Goal: Communication & Community: Answer question/provide support

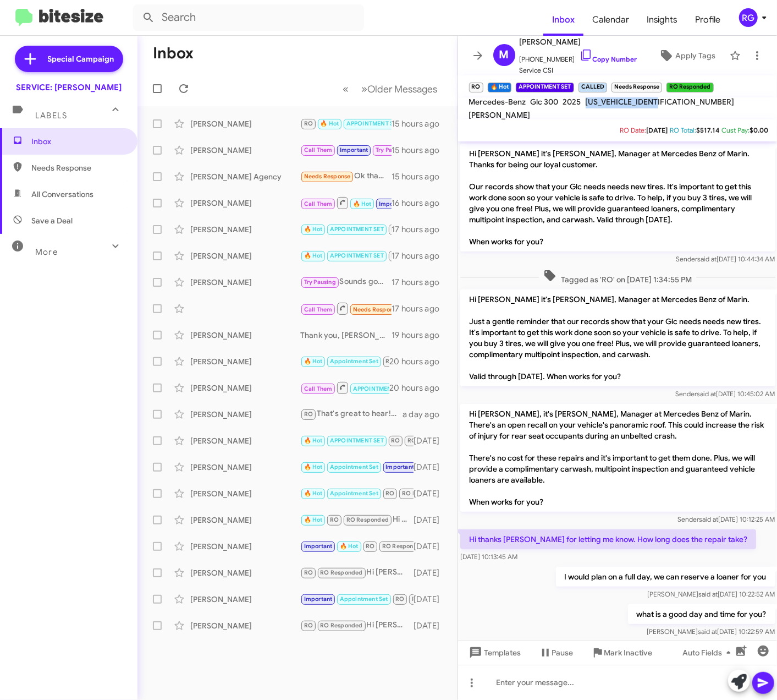
scroll to position [868, 0]
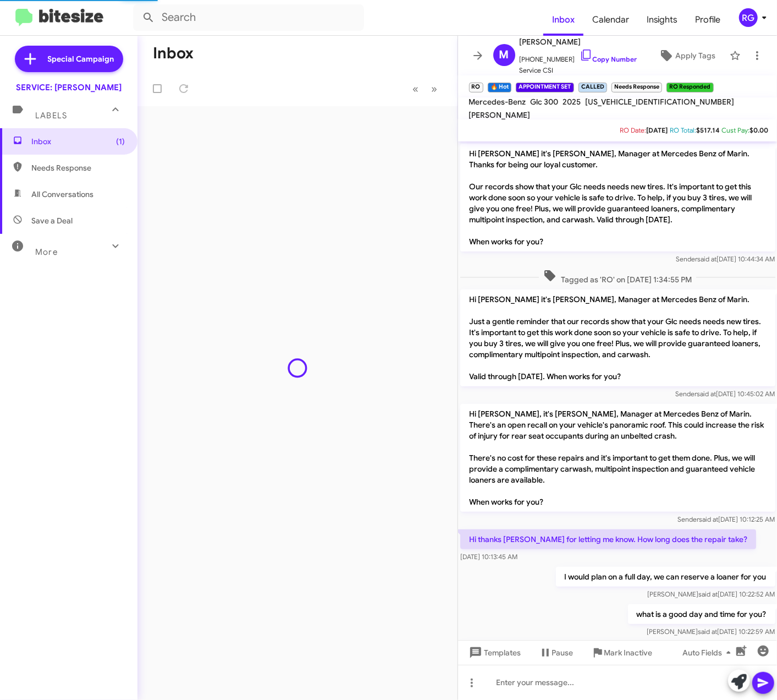
scroll to position [868, 0]
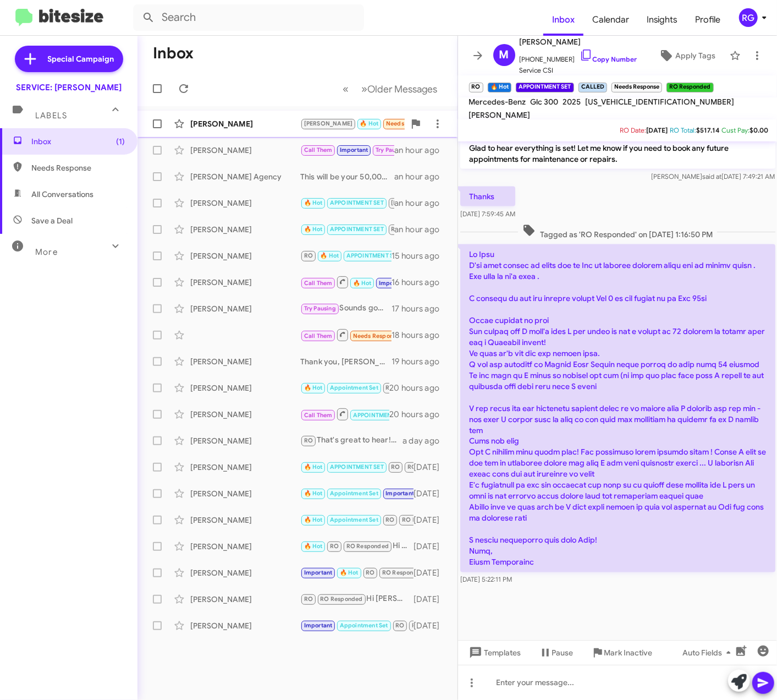
click at [275, 129] on div "[PERSON_NAME]" at bounding box center [245, 123] width 110 height 11
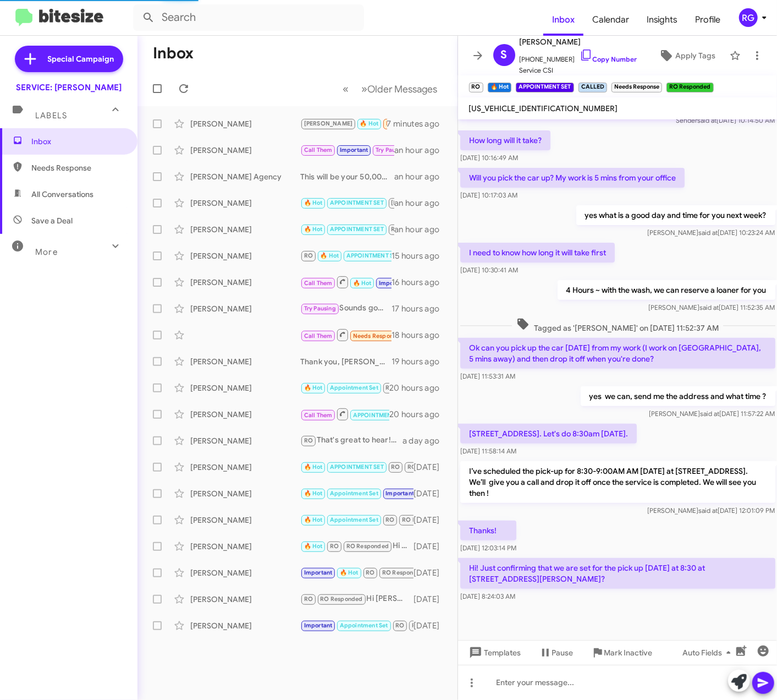
scroll to position [117, 0]
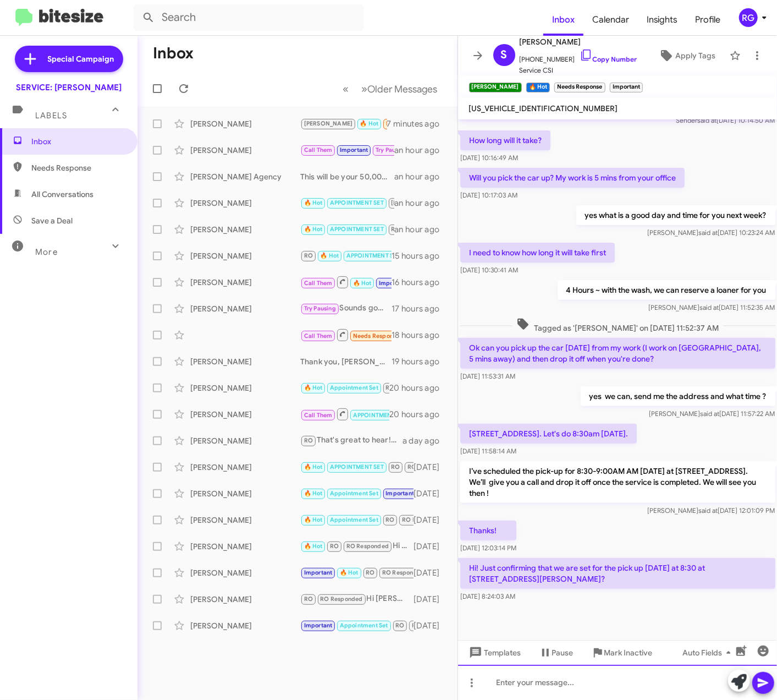
click at [660, 680] on div at bounding box center [618, 681] width 320 height 35
drag, startPoint x: 676, startPoint y: 667, endPoint x: 685, endPoint y: 668, distance: 8.3
click at [678, 667] on div "I had my team reach out. let me get them to call you back." at bounding box center [618, 681] width 320 height 35
click at [577, 674] on div "I had my team reach out. let me get them to call you back." at bounding box center [618, 681] width 320 height 35
click at [583, 685] on div "I had my team reach out. let me get them to call you back." at bounding box center [618, 681] width 320 height 35
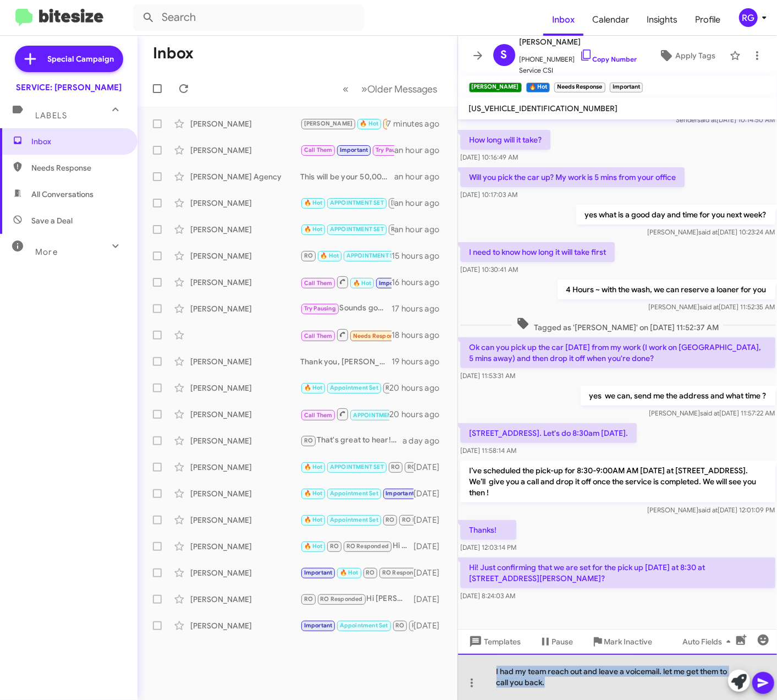
drag, startPoint x: 565, startPoint y: 691, endPoint x: 476, endPoint y: 663, distance: 93.8
click at [476, 660] on div "I had my team reach out and leave a voicemail. let me get them to call you back." at bounding box center [618, 676] width 320 height 46
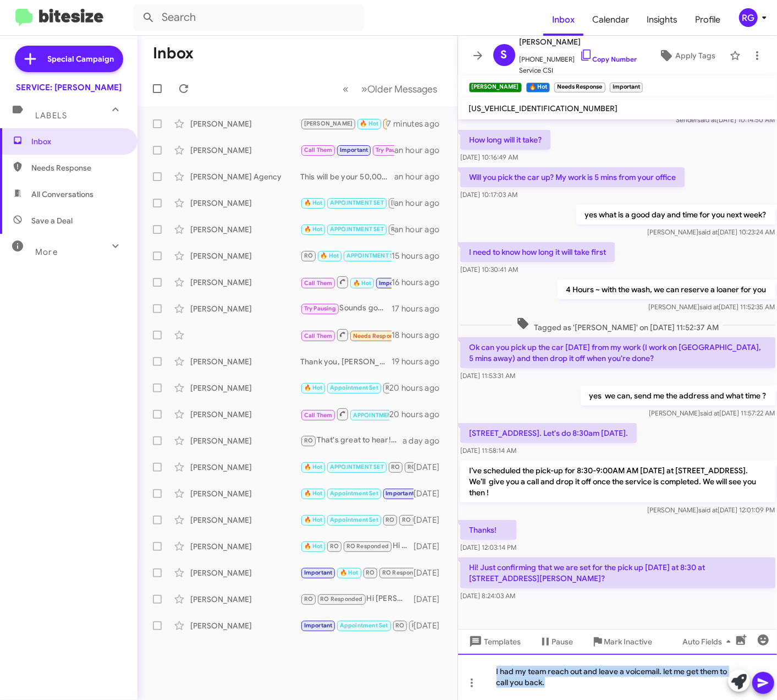
copy div "I had my team reach out and leave a voicemail. let me get them to call you back."
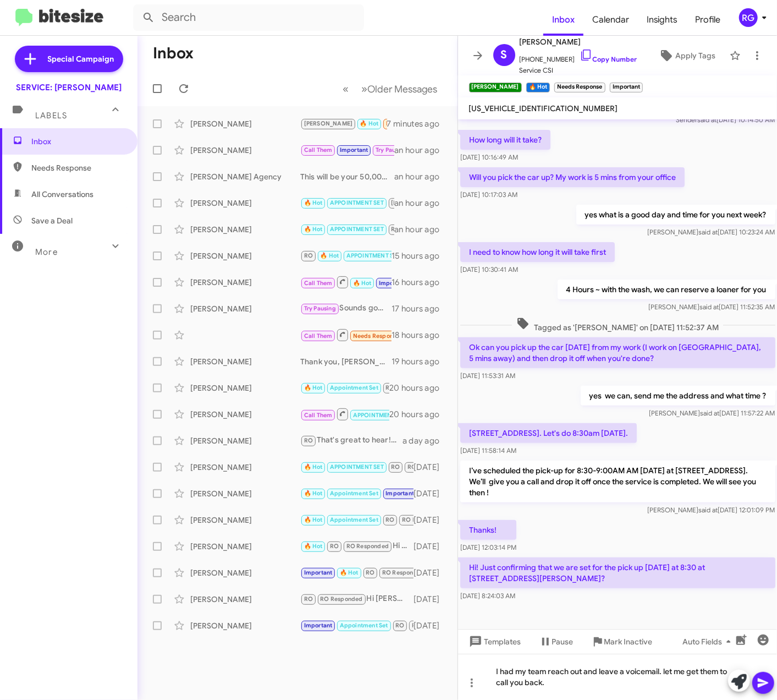
click at [599, 674] on mat-tooltip-component "Mark Inactive" at bounding box center [621, 667] width 58 height 33
drag, startPoint x: 595, startPoint y: 676, endPoint x: 469, endPoint y: 658, distance: 127.3
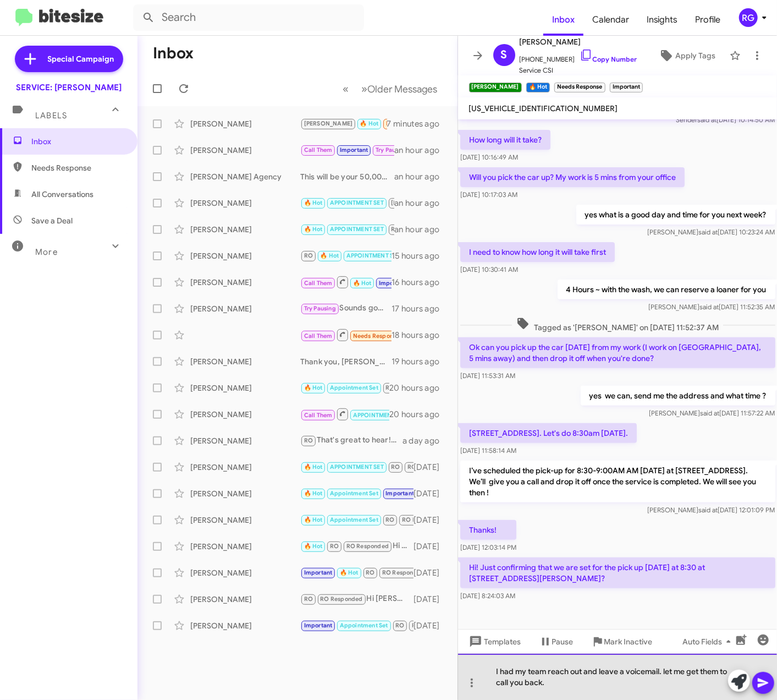
click at [597, 683] on div "I had my team reach out and leave a voicemail. let me get them to call you back." at bounding box center [618, 676] width 320 height 46
click at [492, 661] on div "I had my team reach out and leave a voicemail. let me get them to call you back." at bounding box center [618, 676] width 320 height 46
drag, startPoint x: 559, startPoint y: 678, endPoint x: 486, endPoint y: 671, distance: 72.9
click at [484, 668] on div "I had my team reach out and leave a voicemail. let me get them to call you back." at bounding box center [618, 676] width 320 height 46
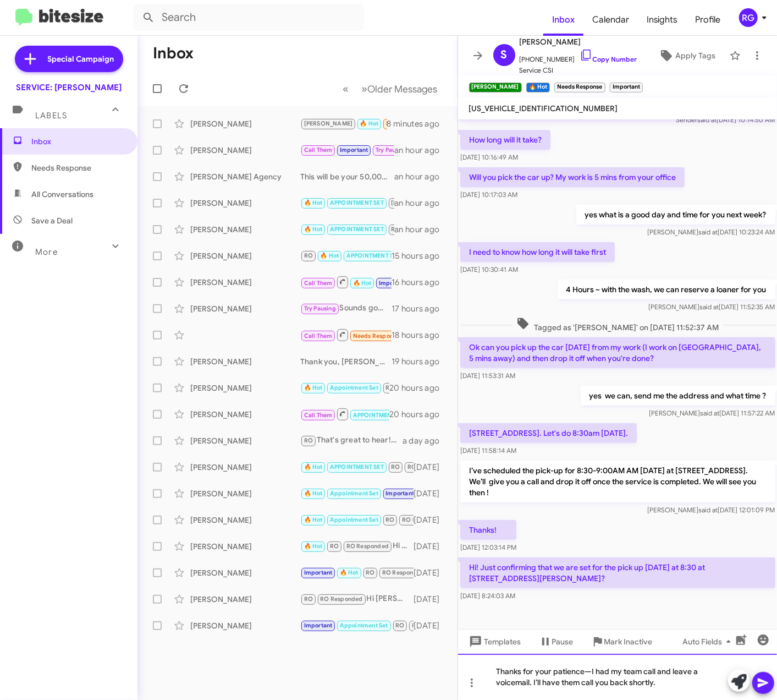
click at [588, 672] on div "Thanks for your patience—I had my team call and leave a voicemail. I’ll have th…" at bounding box center [618, 676] width 320 height 46
click at [590, 671] on div "Thanks for your patience—I had my team call and leave a voicemail. I’ll have th…" at bounding box center [618, 676] width 320 height 46
click at [760, 680] on icon at bounding box center [763, 682] width 10 height 9
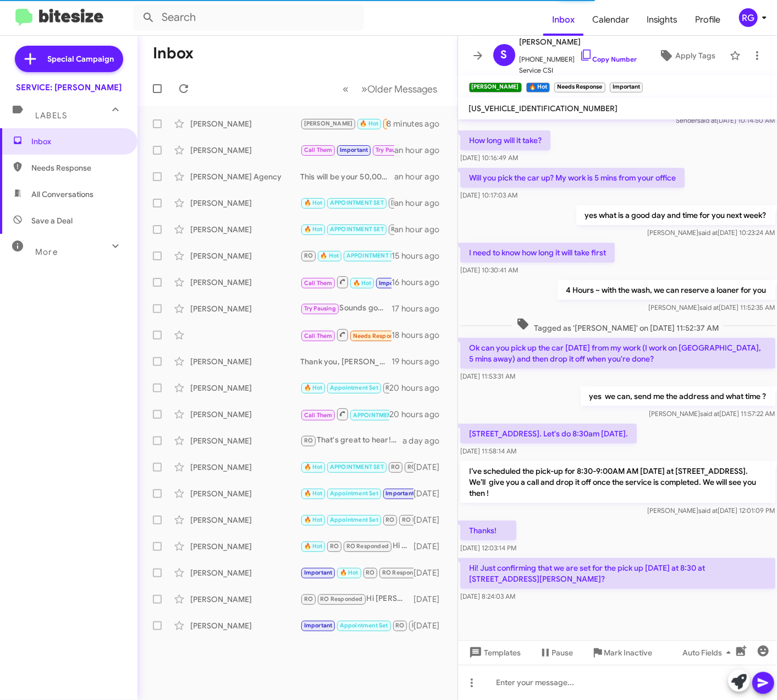
click at [542, 106] on span "[US_VEHICLE_IDENTIFICATION_NUMBER]" at bounding box center [543, 108] width 149 height 10
copy span "[US_VEHICLE_IDENTIFICATION_NUMBER]"
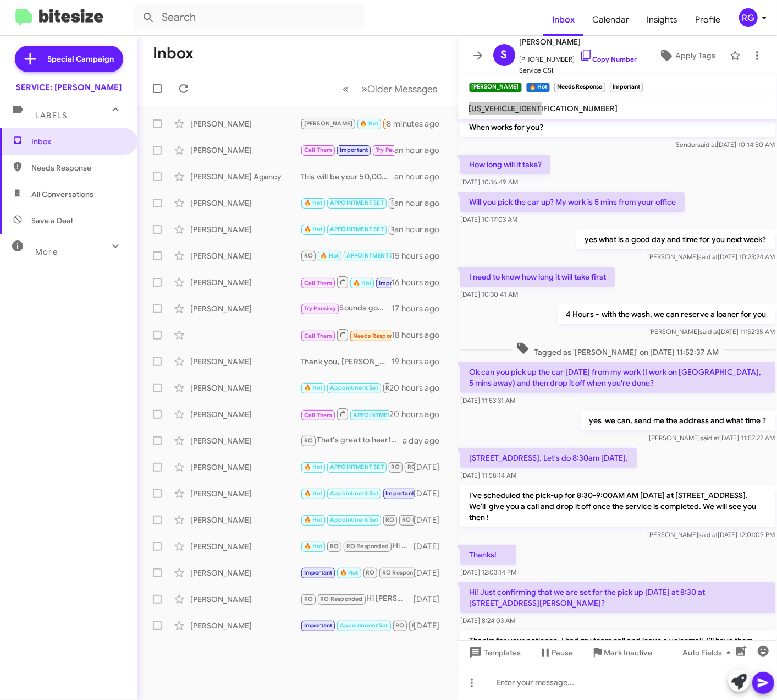
scroll to position [168, 0]
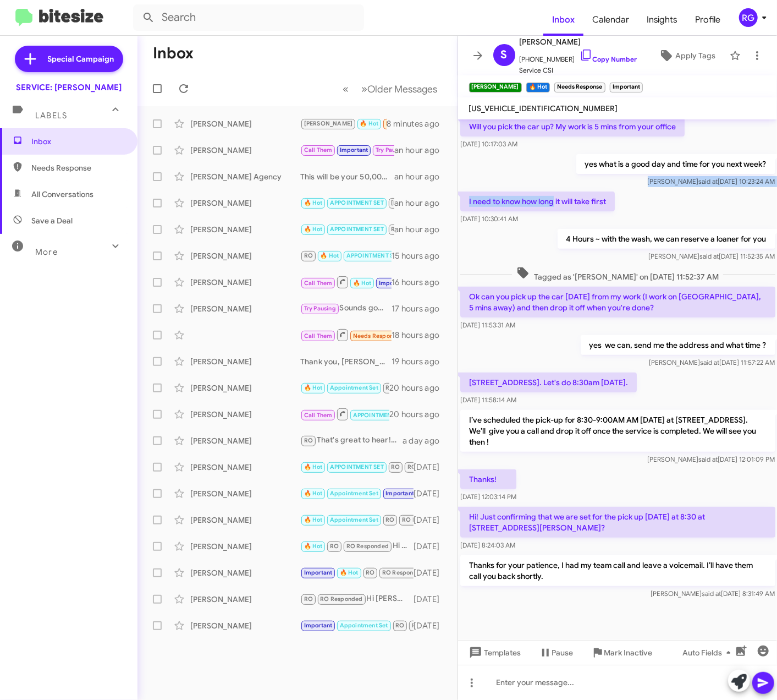
drag, startPoint x: 627, startPoint y: 154, endPoint x: 768, endPoint y: 157, distance: 140.8
click at [768, 157] on cdk-virtual-scroll-viewport "Hi [PERSON_NAME], it's [PERSON_NAME], Manager at Mercedes Benz of Marin. There'…" at bounding box center [618, 379] width 320 height 520
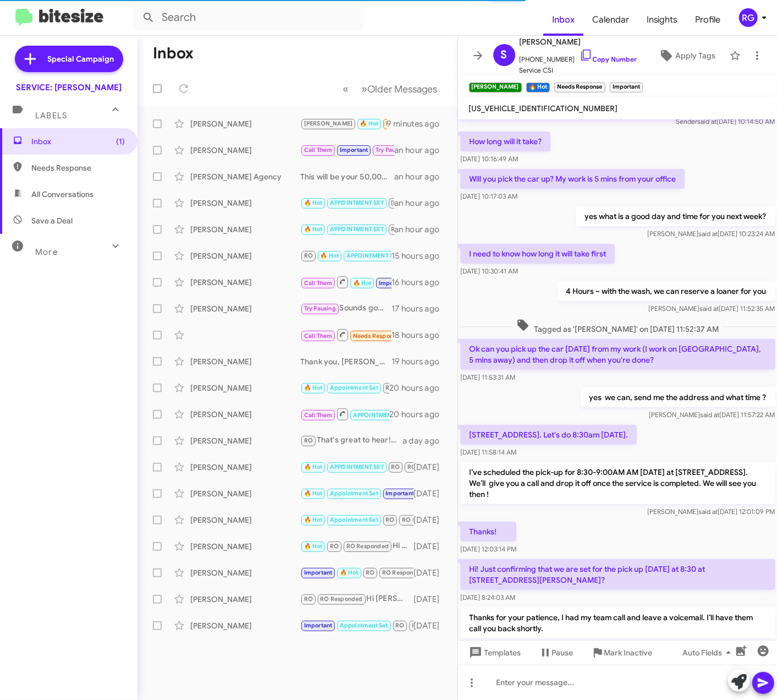
scroll to position [208, 0]
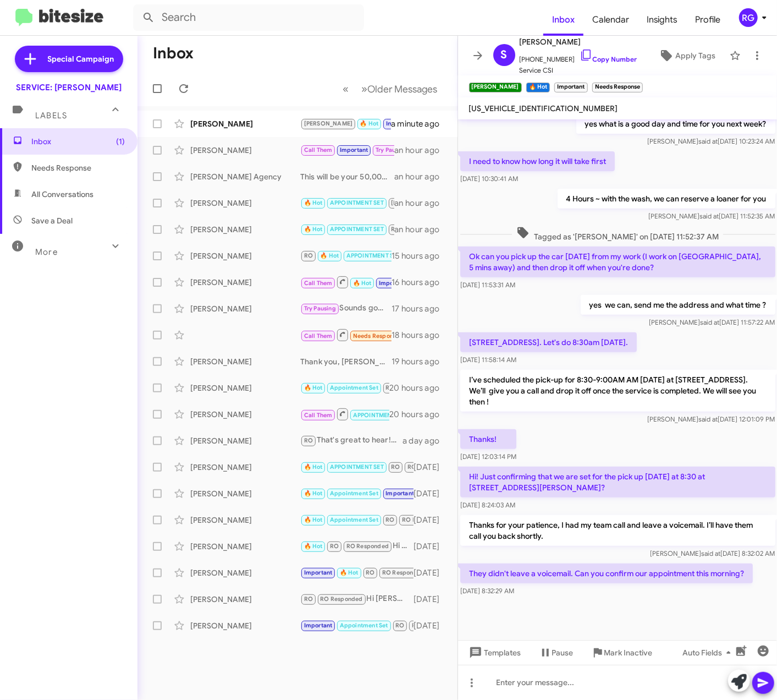
click at [647, 575] on p "They didn't leave a voicemail. Can you confirm our appointment this morning?" at bounding box center [606, 573] width 293 height 20
drag, startPoint x: 647, startPoint y: 575, endPoint x: 627, endPoint y: 606, distance: 36.6
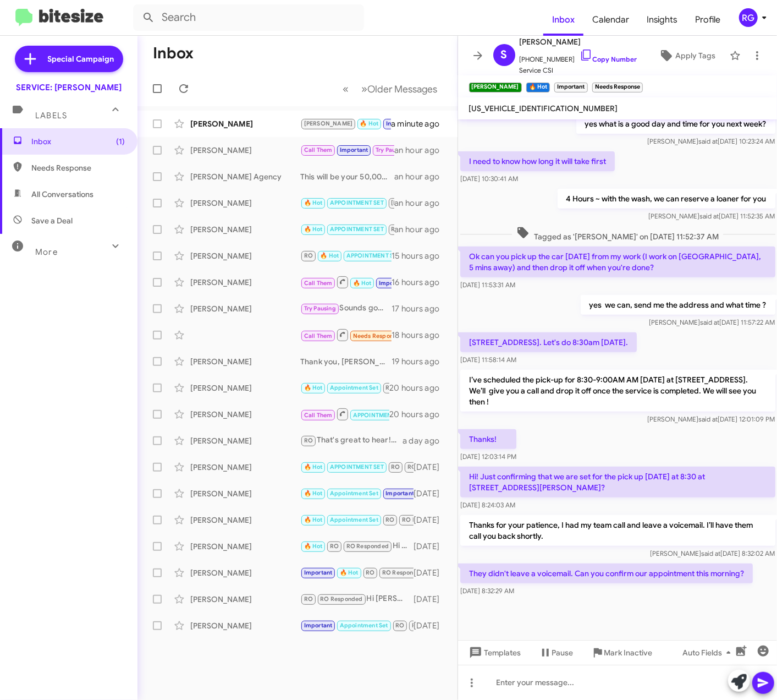
click at [627, 606] on div at bounding box center [618, 618] width 320 height 41
